Goal: Navigation & Orientation: Go to known website

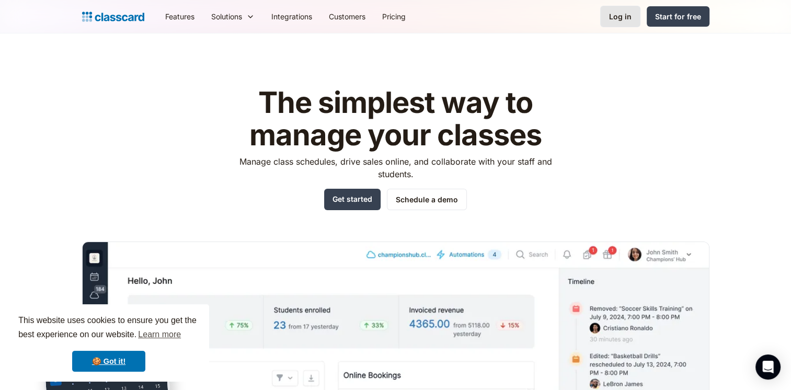
click at [618, 13] on div "Log in" at bounding box center [620, 16] width 22 height 11
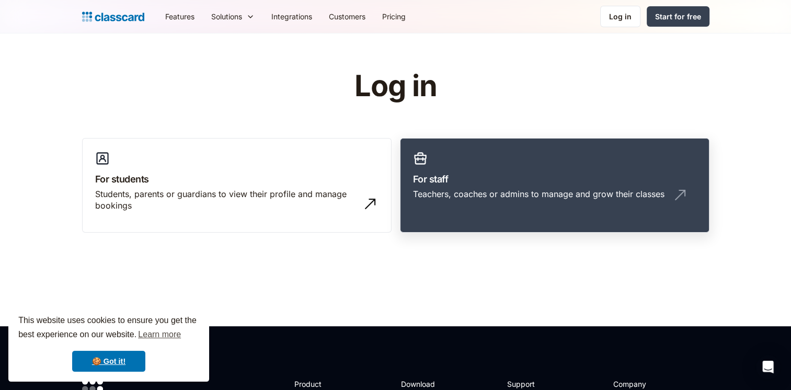
click at [525, 160] on link "For staff Teachers, coaches or admins to manage and grow their classes" at bounding box center [555, 185] width 310 height 95
